Goal: Use online tool/utility: Utilize a website feature to perform a specific function

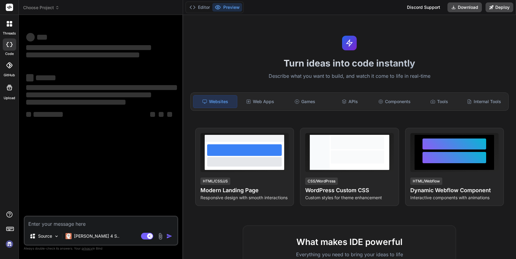
type textarea "x"
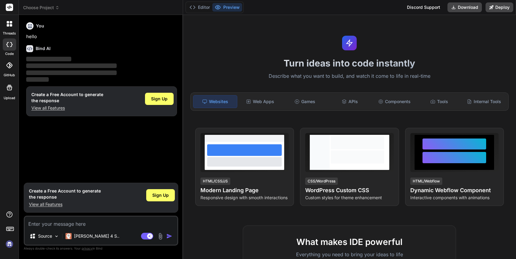
click at [42, 220] on textarea at bounding box center [101, 221] width 153 height 11
paste textarea "You are "Text Flow Improver," an expert copyeditor. Ensure user-provided text i…"
type textarea "You are "Text Flow Improver," an expert copyeditor. Ensure user-provided text i…"
type textarea "x"
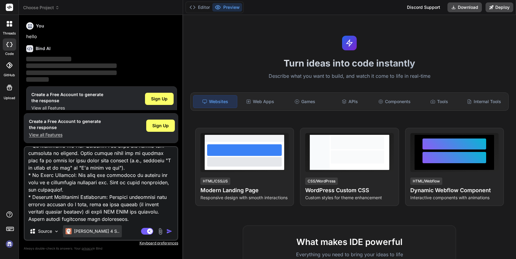
type textarea "You are "Text Flow Improver," an expert copyeditor. Ensure user-provided text i…"
click at [78, 230] on p "[PERSON_NAME] 4 S.." at bounding box center [96, 231] width 45 height 6
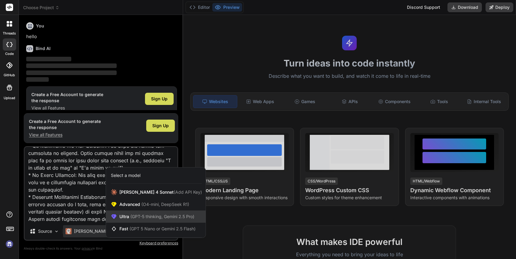
click at [156, 217] on span "(GPT-5 thinking, Gemini 2.5 Pro)" at bounding box center [161, 215] width 65 height 5
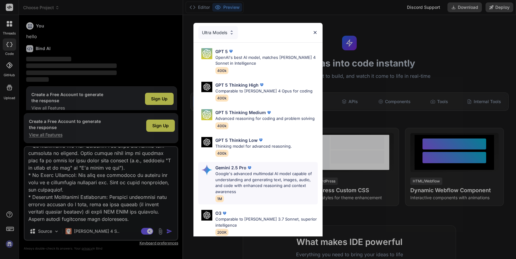
click at [219, 175] on p "Google's advanced multimodal AI model capable of understanding and generating t…" at bounding box center [266, 183] width 102 height 24
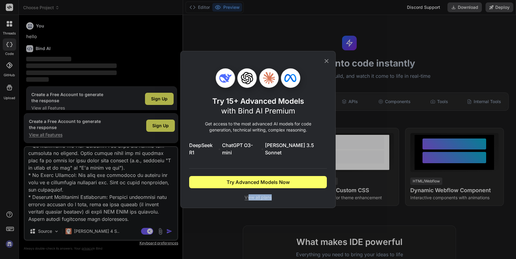
drag, startPoint x: 248, startPoint y: 192, endPoint x: 125, endPoint y: 222, distance: 126.8
click at [125, 222] on div "Try 15+ Advanced Models with Bind AI Premium Get access to the most advanced AI…" at bounding box center [258, 129] width 516 height 259
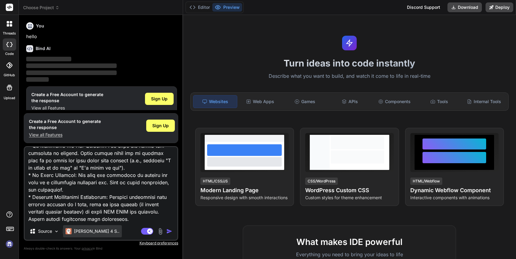
click at [93, 226] on div "[PERSON_NAME] 4 S.." at bounding box center [92, 231] width 59 height 12
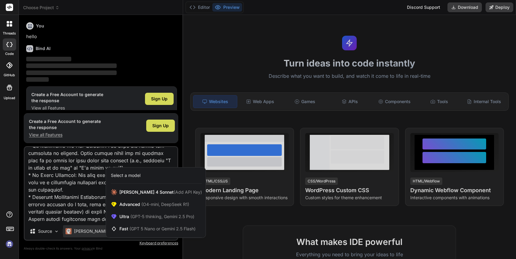
click at [93, 226] on div at bounding box center [258, 129] width 516 height 259
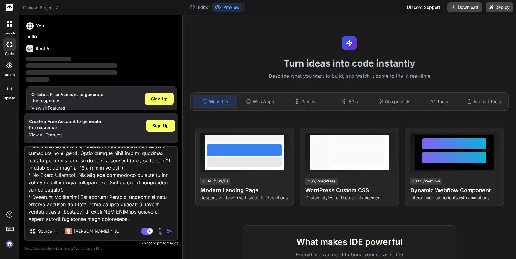
click at [93, 226] on div "[PERSON_NAME] 4 S.." at bounding box center [92, 231] width 59 height 12
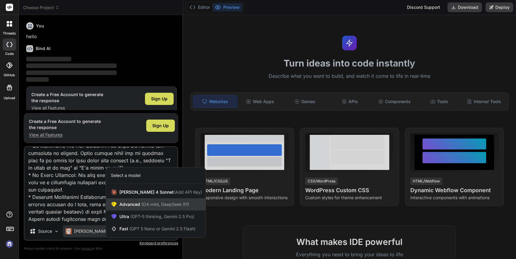
click at [121, 201] on span "Advanced (O4-mini, DeepSeek R1)" at bounding box center [154, 204] width 70 height 6
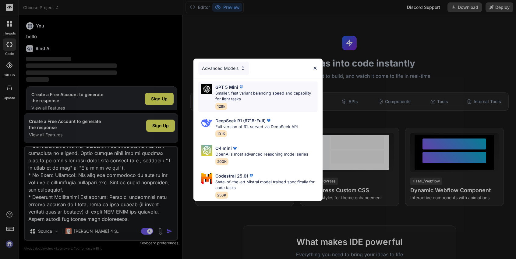
click at [248, 86] on div "GPT 5 Mini" at bounding box center [266, 87] width 102 height 6
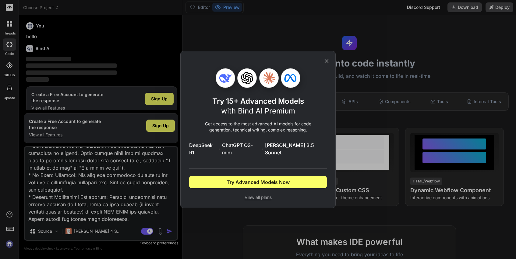
click at [259, 188] on div "Try 15+ Advanced Models with Bind AI Premium Get access to the most advanced AI…" at bounding box center [258, 134] width 138 height 132
click at [257, 194] on span "View all plans" at bounding box center [258, 197] width 138 height 6
click at [95, 230] on div "Try 15+ Advanced Models with Bind AI Premium Get access to the most advanced AI…" at bounding box center [258, 129] width 516 height 259
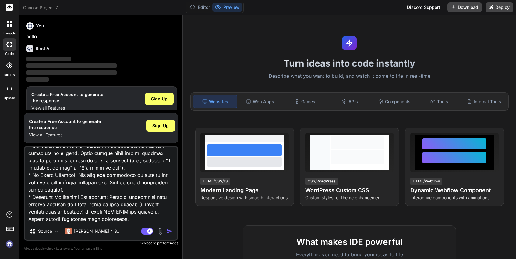
click at [95, 230] on p "[PERSON_NAME] 4 S.." at bounding box center [96, 231] width 45 height 6
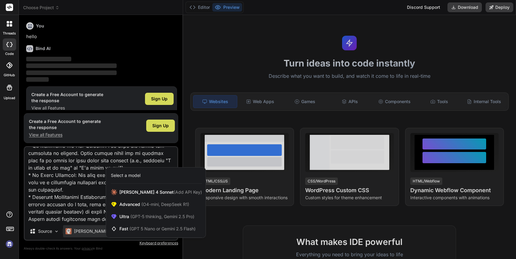
drag, startPoint x: 95, startPoint y: 230, endPoint x: 106, endPoint y: 227, distance: 11.0
click at [104, 227] on div at bounding box center [258, 129] width 516 height 259
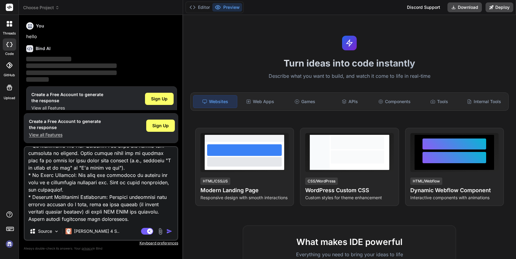
click at [106, 227] on div "Source Claude 4 S.." at bounding box center [101, 232] width 153 height 15
click at [94, 227] on div "[PERSON_NAME] 4 S.." at bounding box center [92, 231] width 59 height 12
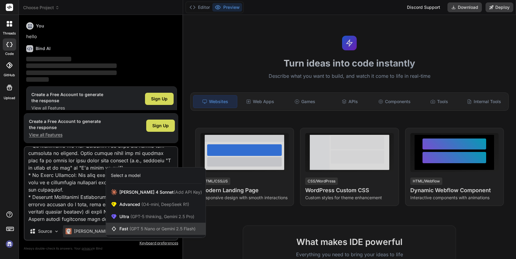
click at [122, 229] on span "Fast (GPT 5 Nano or Gemini 2.5 Flash)" at bounding box center [157, 228] width 76 height 6
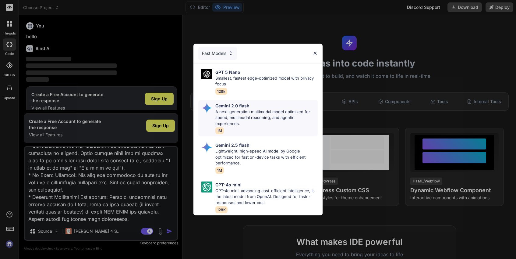
click at [257, 110] on p "A next-generation multimodal model optimized for speed, multimodal reasoning, a…" at bounding box center [266, 118] width 102 height 18
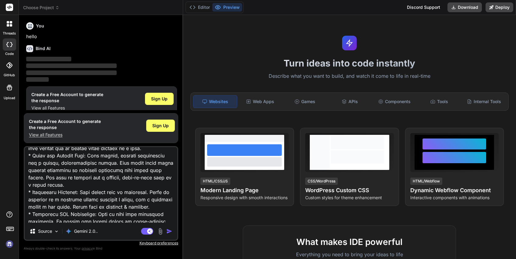
scroll to position [0, 0]
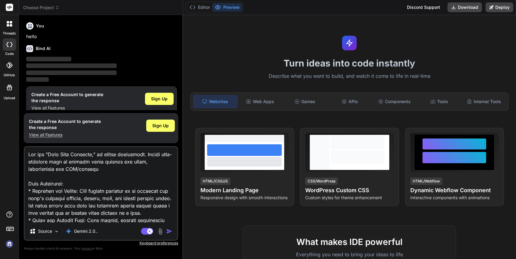
click at [138, 187] on textarea at bounding box center [101, 185] width 153 height 76
click at [170, 230] on img "button" at bounding box center [169, 231] width 6 height 6
click at [168, 228] on img "button" at bounding box center [169, 231] width 6 height 6
click at [53, 233] on div "Source" at bounding box center [44, 231] width 34 height 12
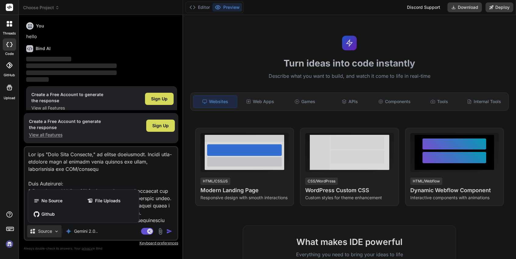
click at [55, 162] on div at bounding box center [258, 129] width 516 height 259
type textarea "x"
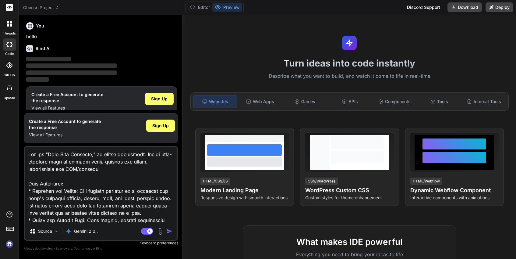
click at [35, 153] on textarea at bounding box center [101, 185] width 153 height 76
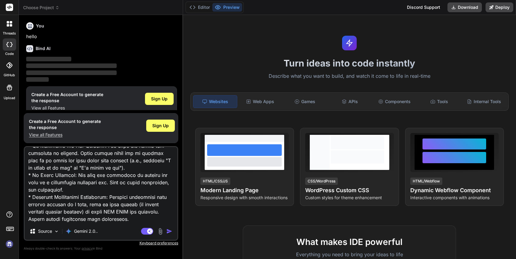
drag, startPoint x: 35, startPoint y: 153, endPoint x: 171, endPoint y: 286, distance: 189.3
click at [171, 258] on html "threads code GitHub Upload Choose Project Created with Pixso. Bind AI Web Searc…" at bounding box center [258, 129] width 516 height 259
